Goal: Register for event/course

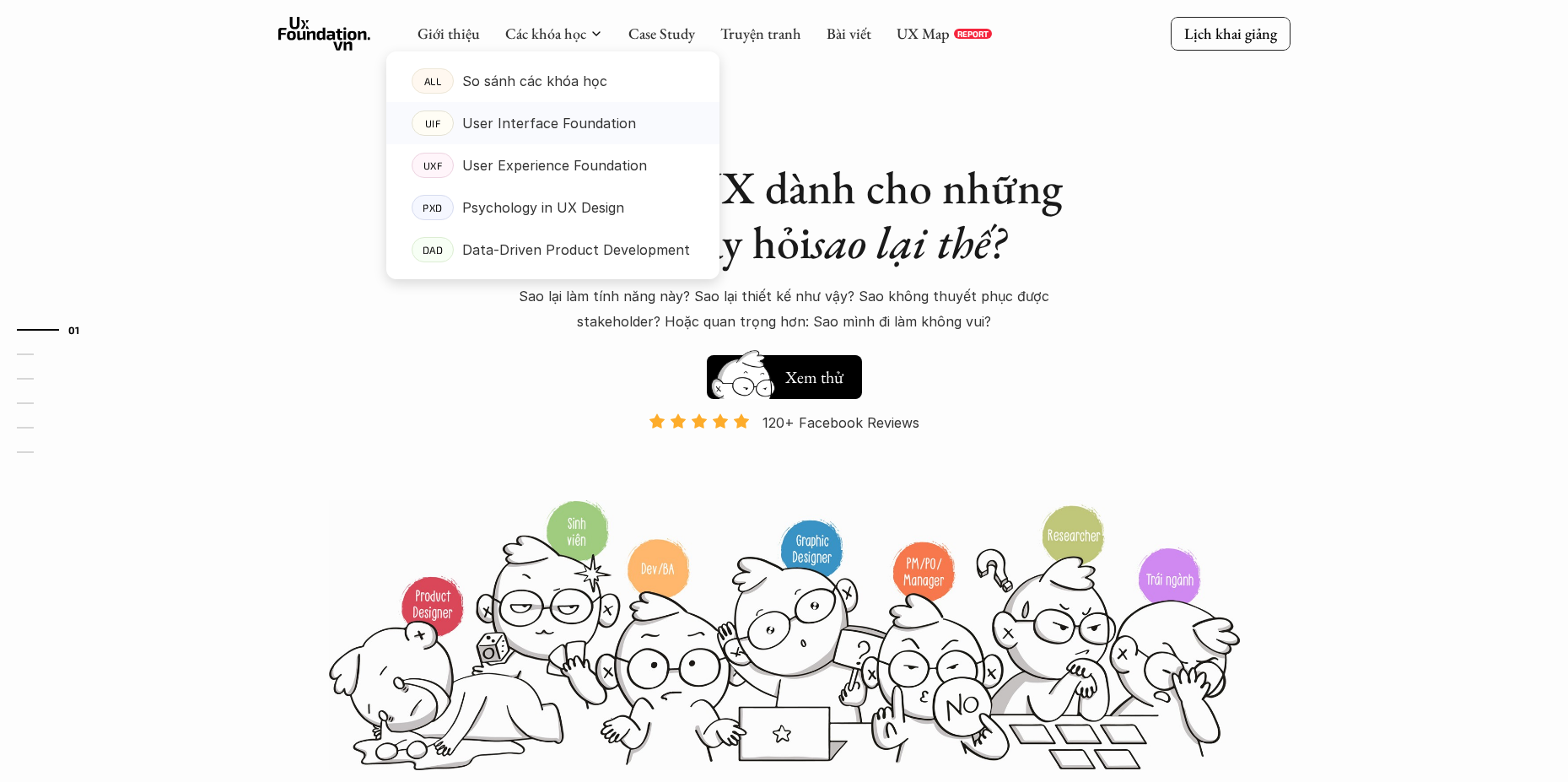
click at [559, 127] on p "User Interface Foundation" at bounding box center [550, 123] width 174 height 25
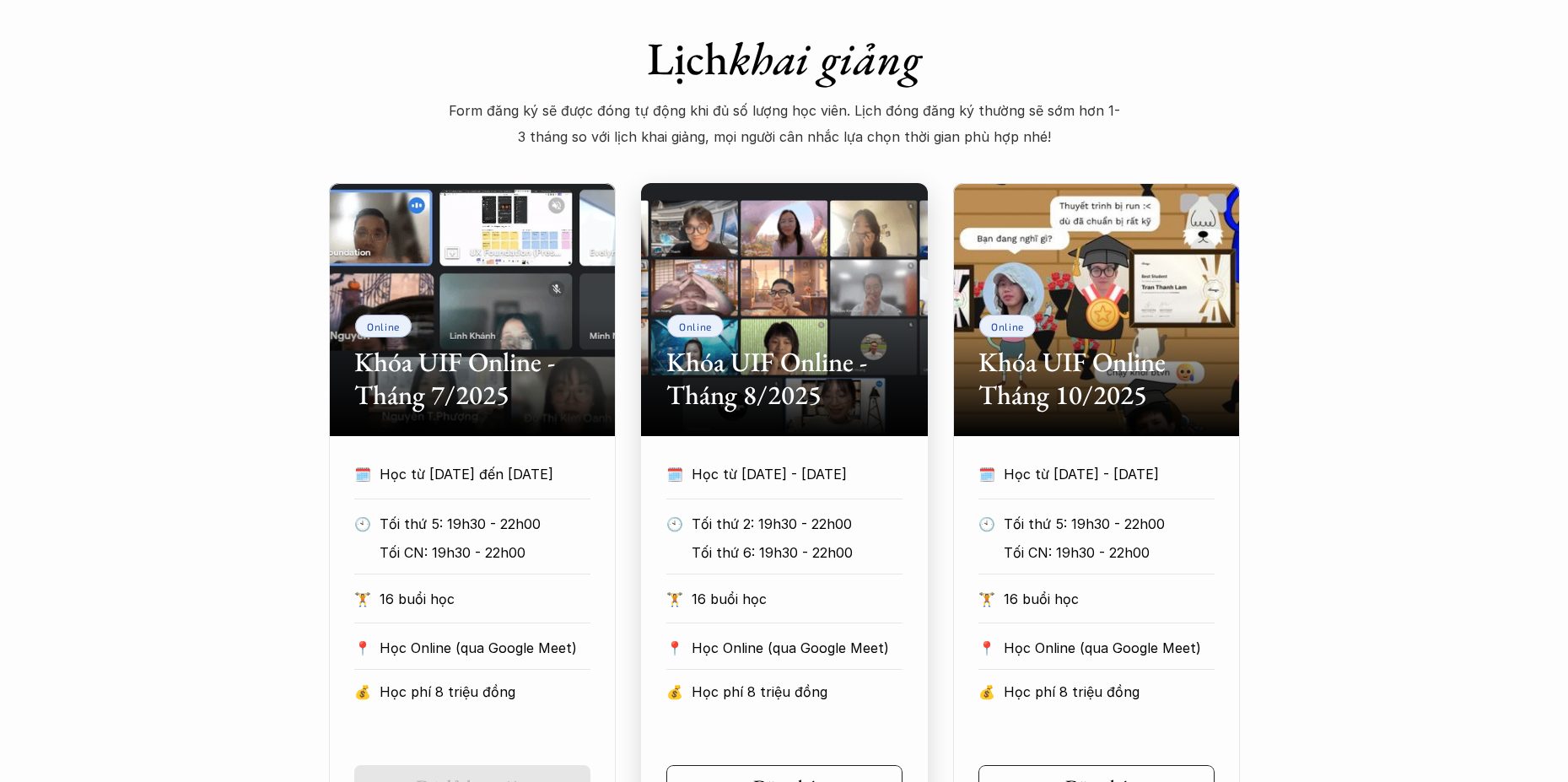
scroll to position [758, 0]
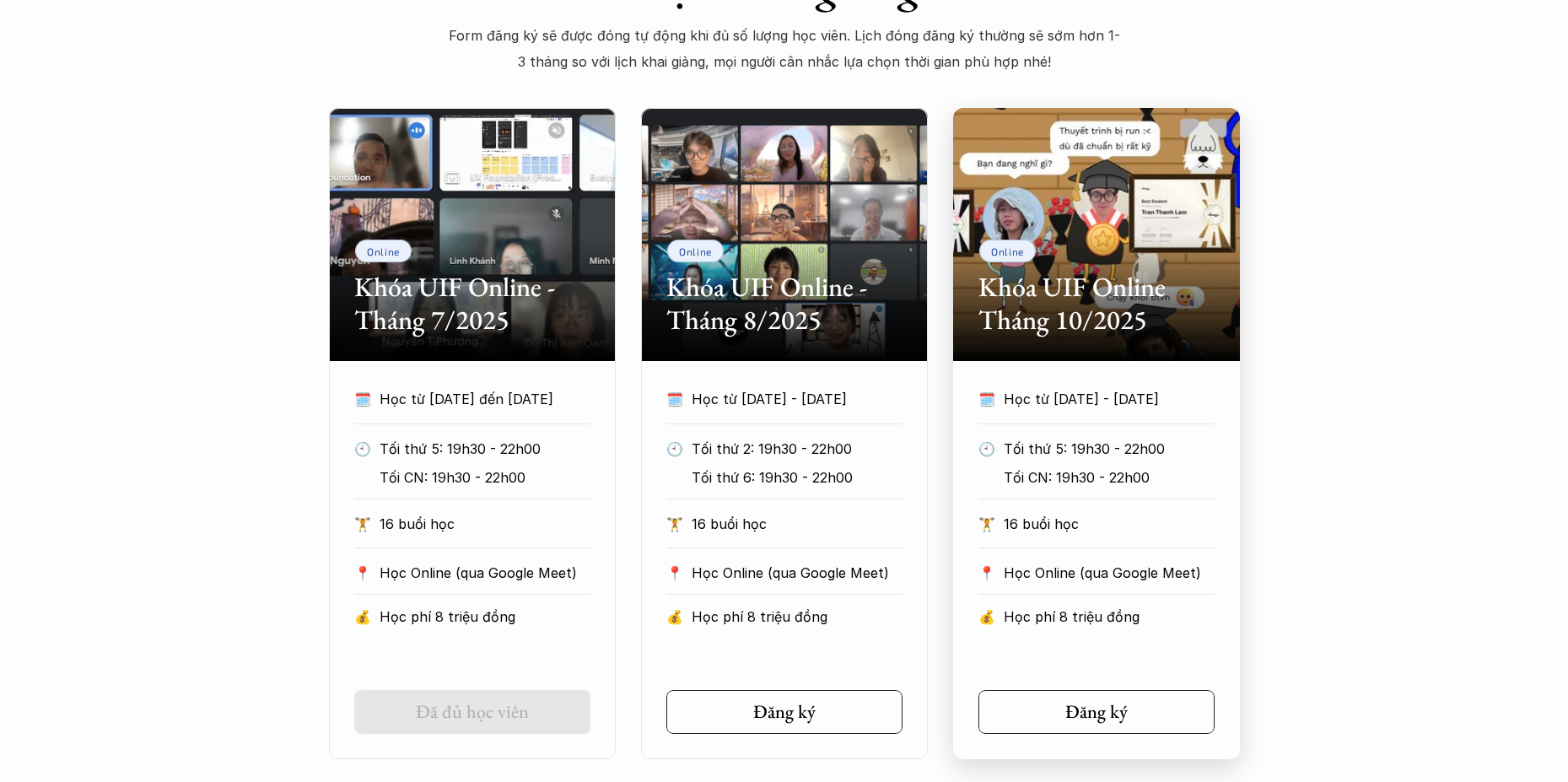
click at [1030, 299] on h2 "Khóa UIF Online Tháng 10/2025" at bounding box center [1096, 303] width 236 height 65
click at [1037, 724] on link "Đăng ký" at bounding box center [1096, 711] width 236 height 43
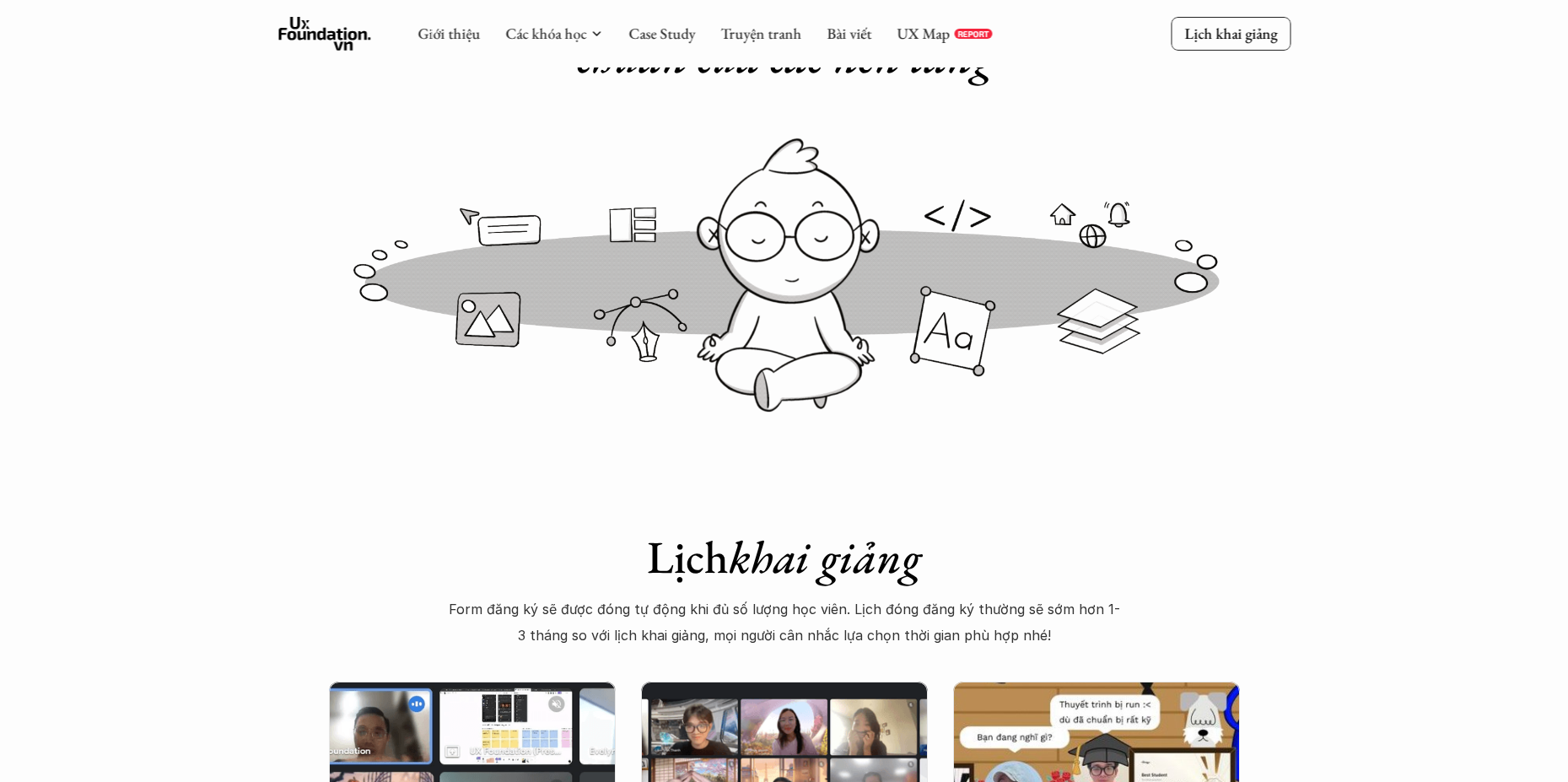
scroll to position [168, 0]
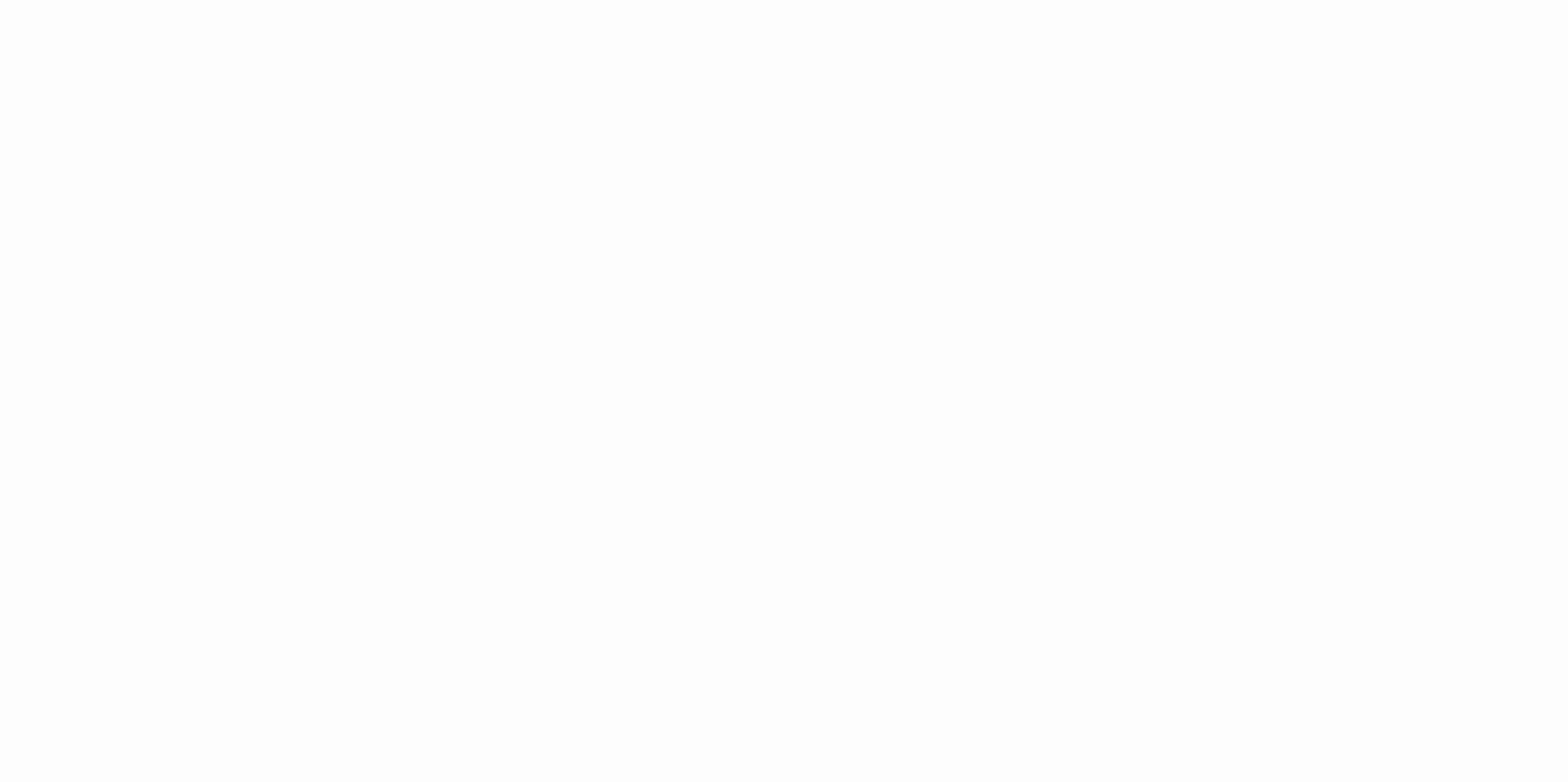
scroll to position [2361, 0]
